Goal: Contribute content

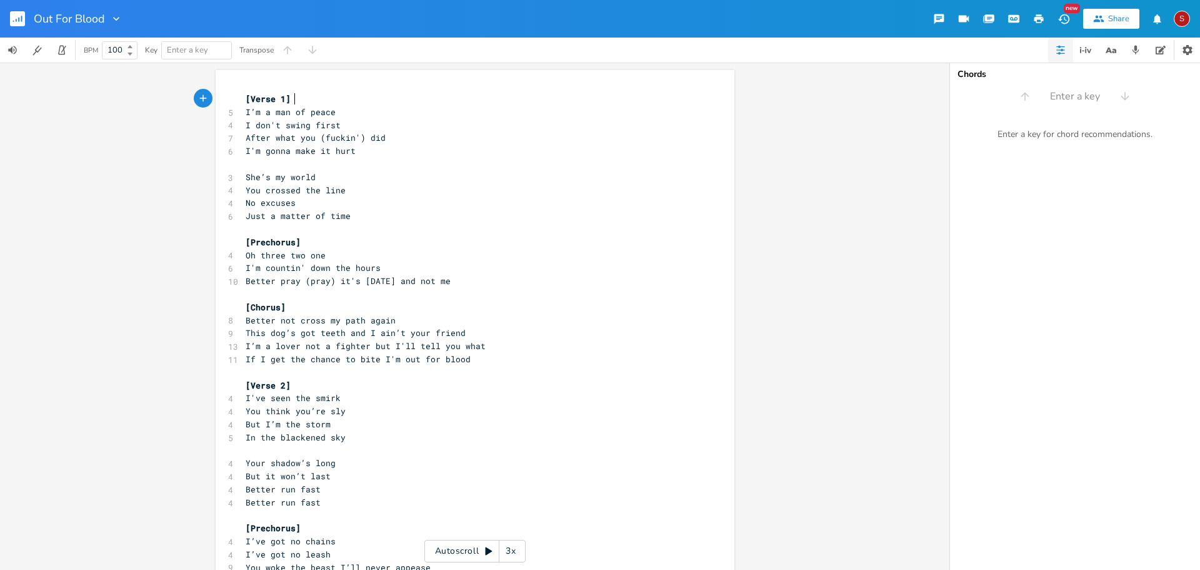
scroll to position [0, 1]
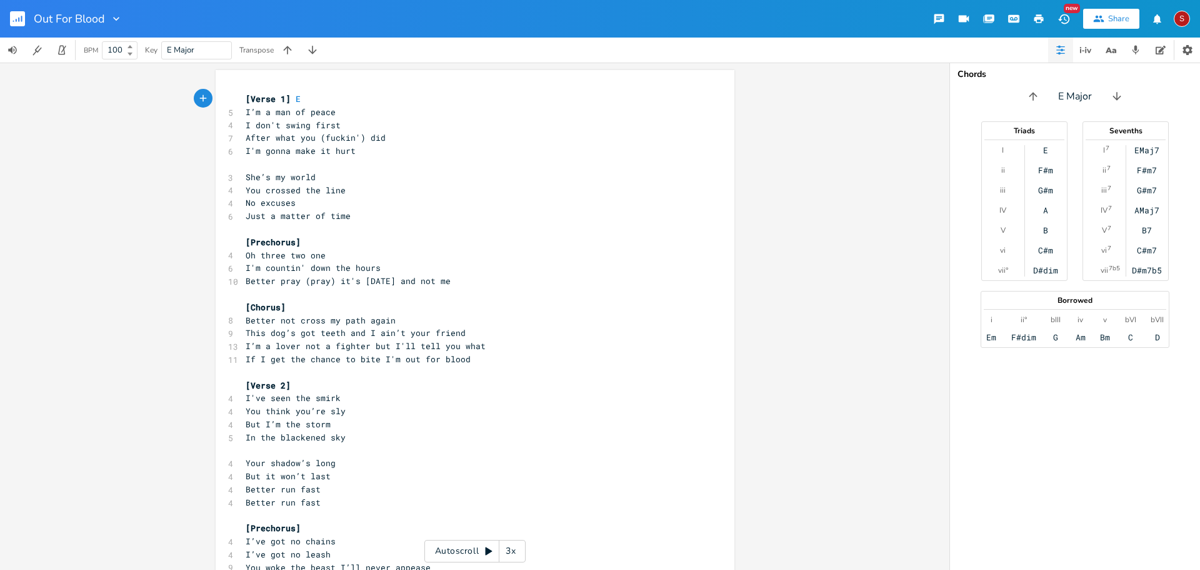
type textarea "E D"
click at [349, 101] on pre "[Verse 1] E D" at bounding box center [468, 99] width 451 height 13
click at [432, 172] on pre "She’s my world" at bounding box center [468, 177] width 451 height 13
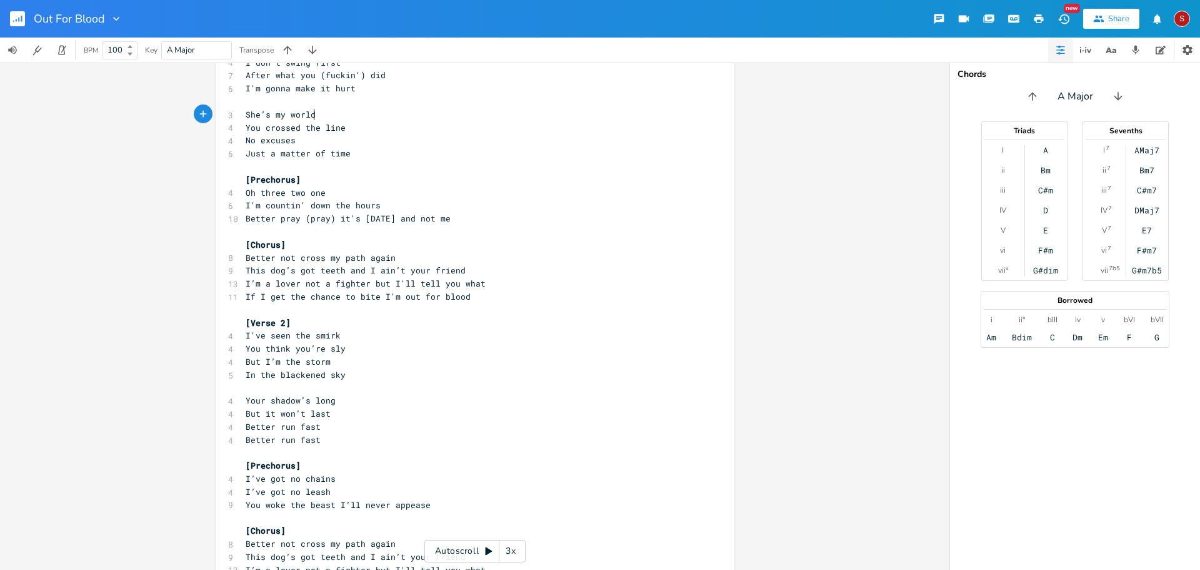
click at [308, 243] on pre "[Chorus]" at bounding box center [468, 244] width 451 height 13
type textarea "E G D A"
click at [482, 240] on pre "[Chorus] E G D A" at bounding box center [468, 244] width 451 height 13
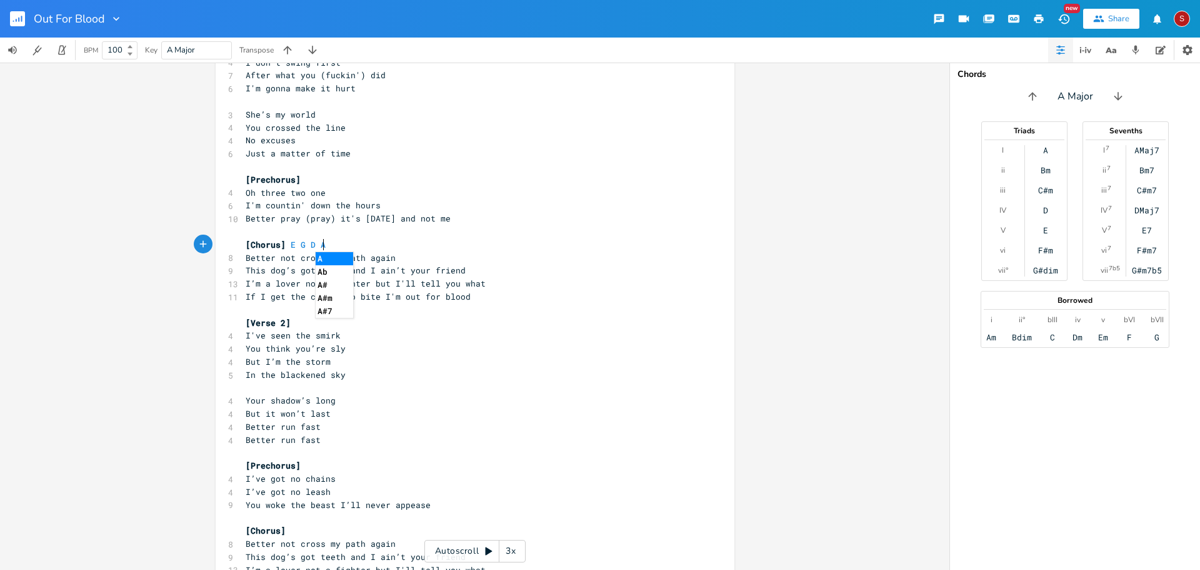
click at [547, 211] on pre "I'm countin' down the hours" at bounding box center [468, 205] width 451 height 13
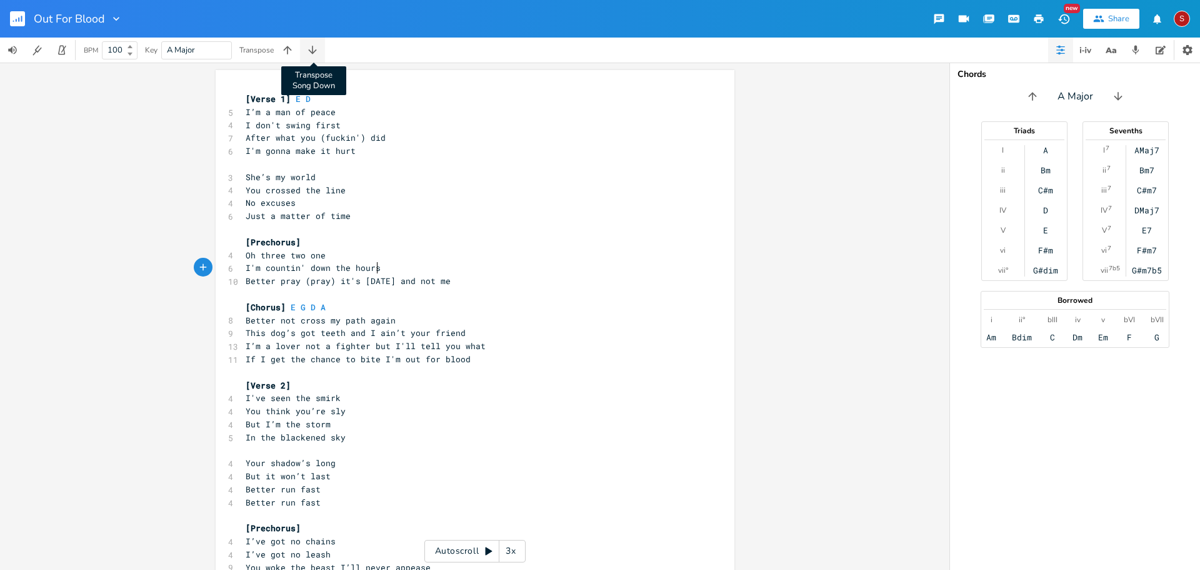
click at [314, 51] on icon "button" at bounding box center [312, 50] width 8 height 8
click at [290, 43] on button "button" at bounding box center [287, 50] width 25 height 25
click at [310, 54] on icon "button" at bounding box center [312, 50] width 13 height 13
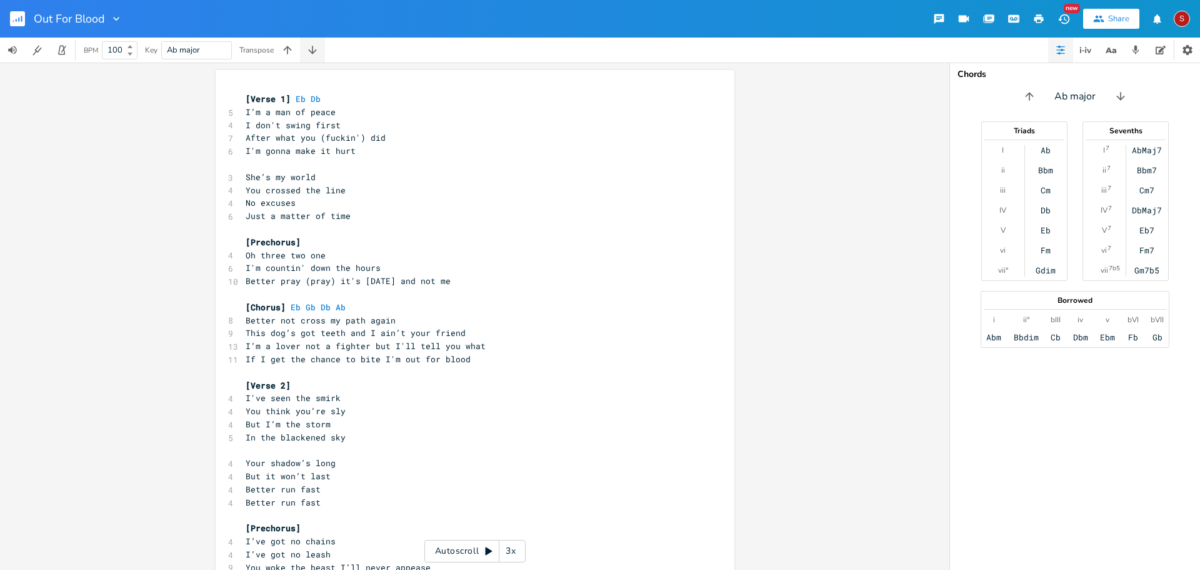
click at [310, 54] on icon "button" at bounding box center [312, 50] width 13 height 13
click at [292, 53] on icon "button" at bounding box center [287, 50] width 13 height 13
click at [291, 53] on icon "button" at bounding box center [287, 50] width 13 height 13
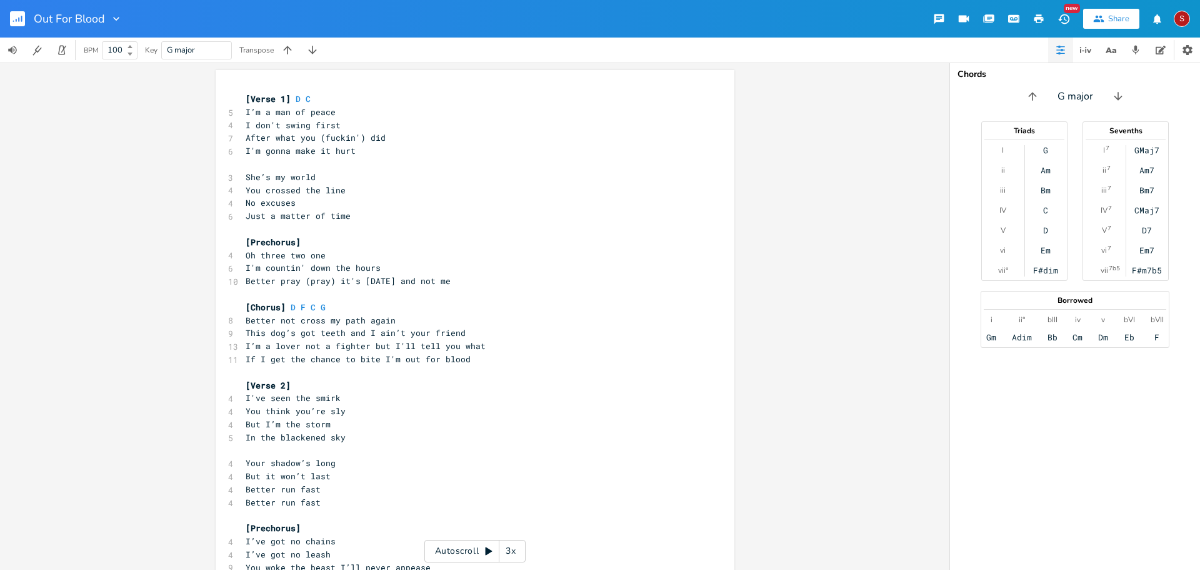
click at [525, 134] on pre "After what you (fuckin') did" at bounding box center [468, 137] width 451 height 13
click at [402, 151] on pre "I'm gonna make it hurt" at bounding box center [468, 150] width 451 height 13
